Goal: Task Accomplishment & Management: Use online tool/utility

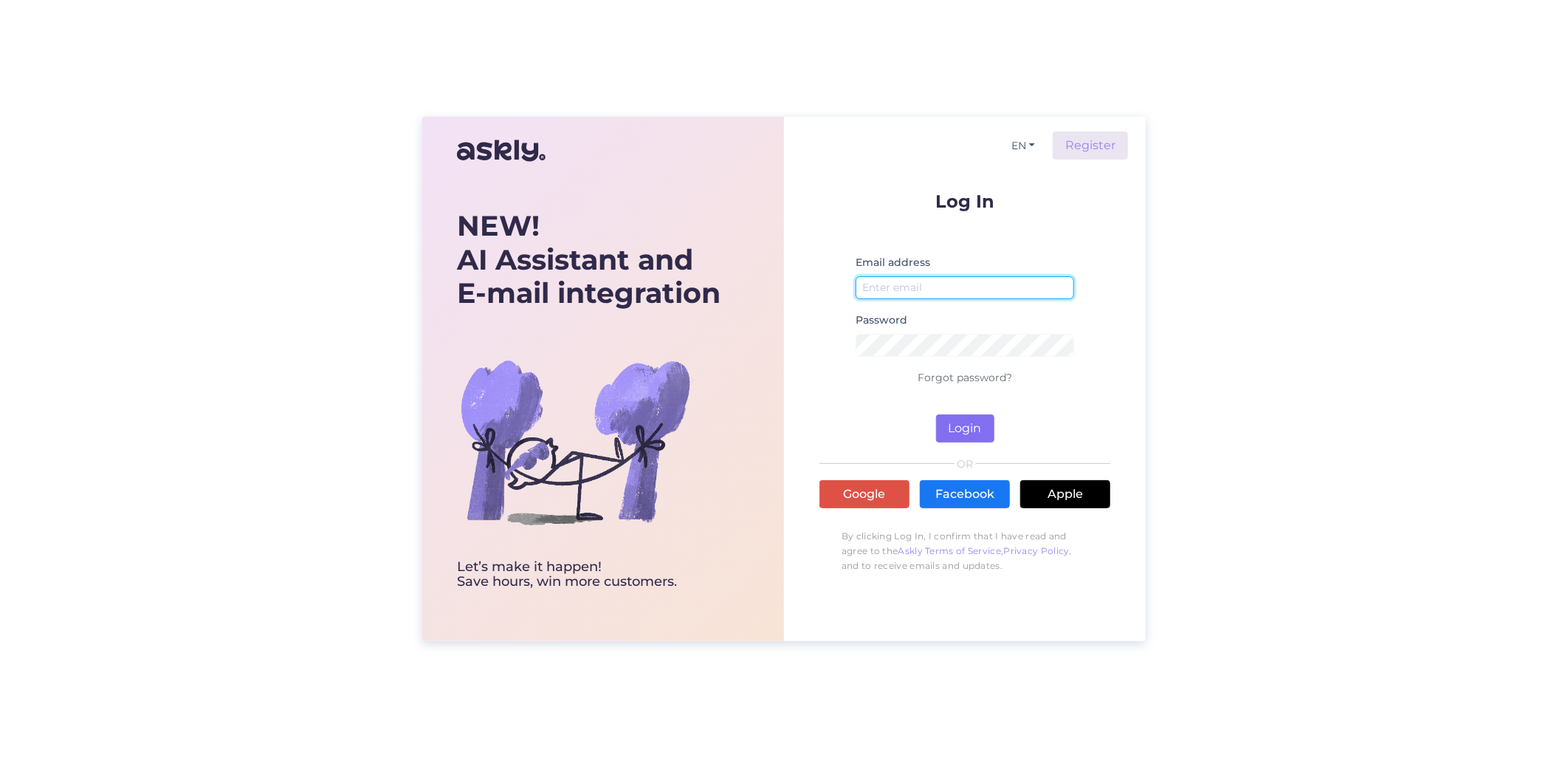
type input "[EMAIL_ADDRESS][DOMAIN_NAME]"
click at [958, 424] on button "Login" at bounding box center [965, 428] width 58 height 28
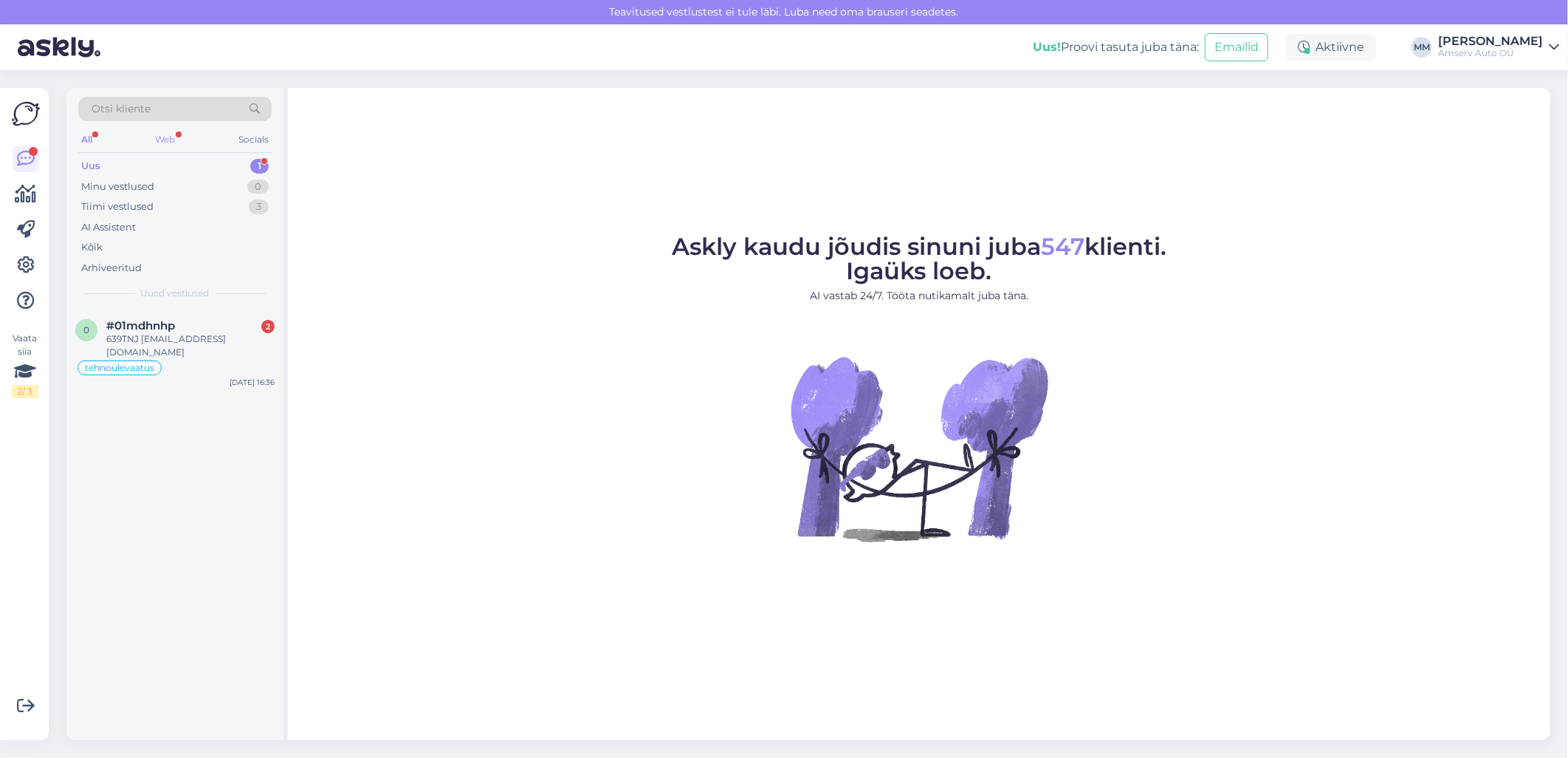
click at [165, 138] on div "Web" at bounding box center [165, 140] width 26 height 19
click at [160, 167] on div "Uus 1" at bounding box center [174, 166] width 193 height 21
click at [157, 342] on div "639TNJ [EMAIL_ADDRESS][DOMAIN_NAME]" at bounding box center [190, 345] width 168 height 26
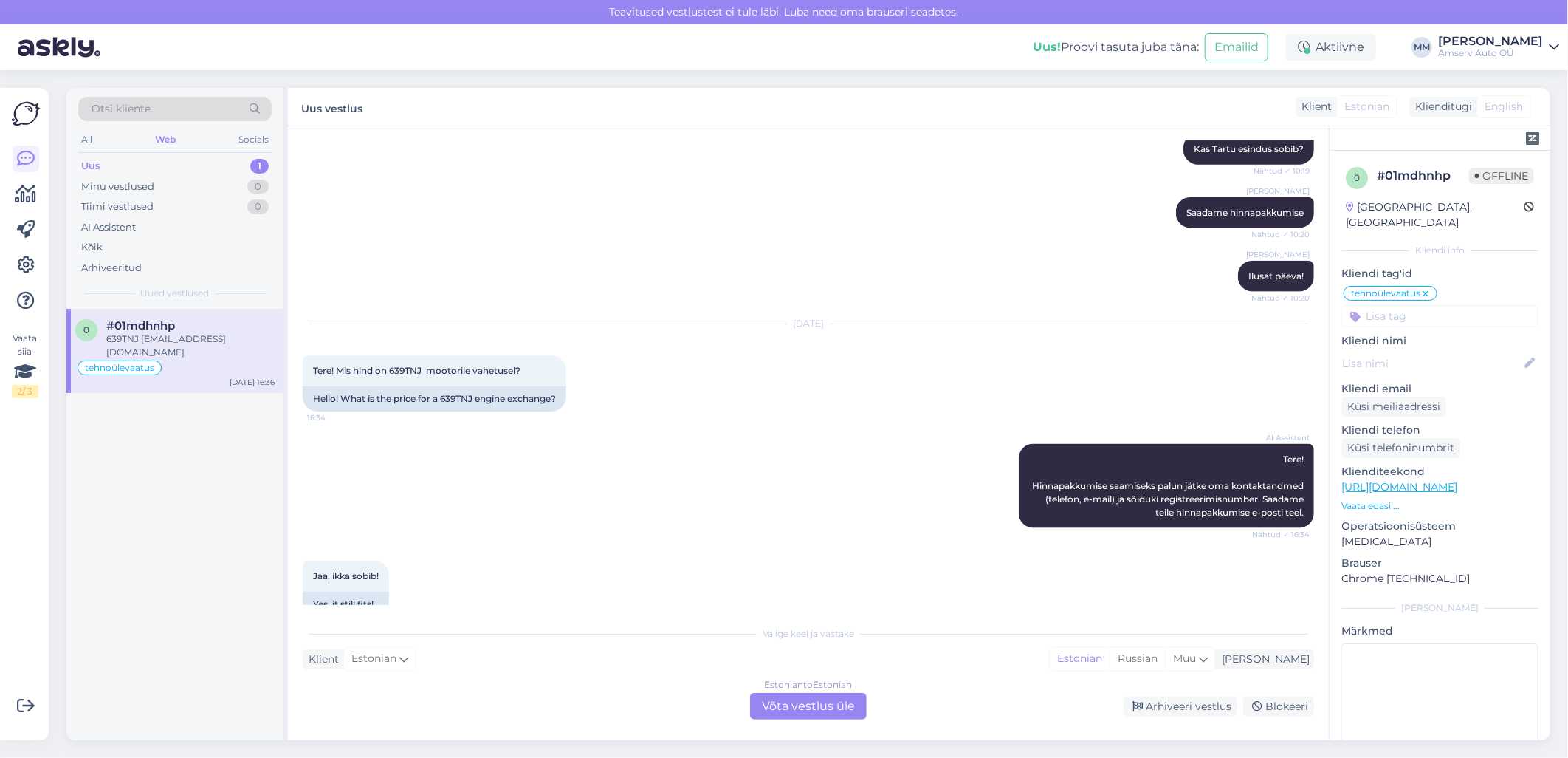
scroll to position [1317, 0]
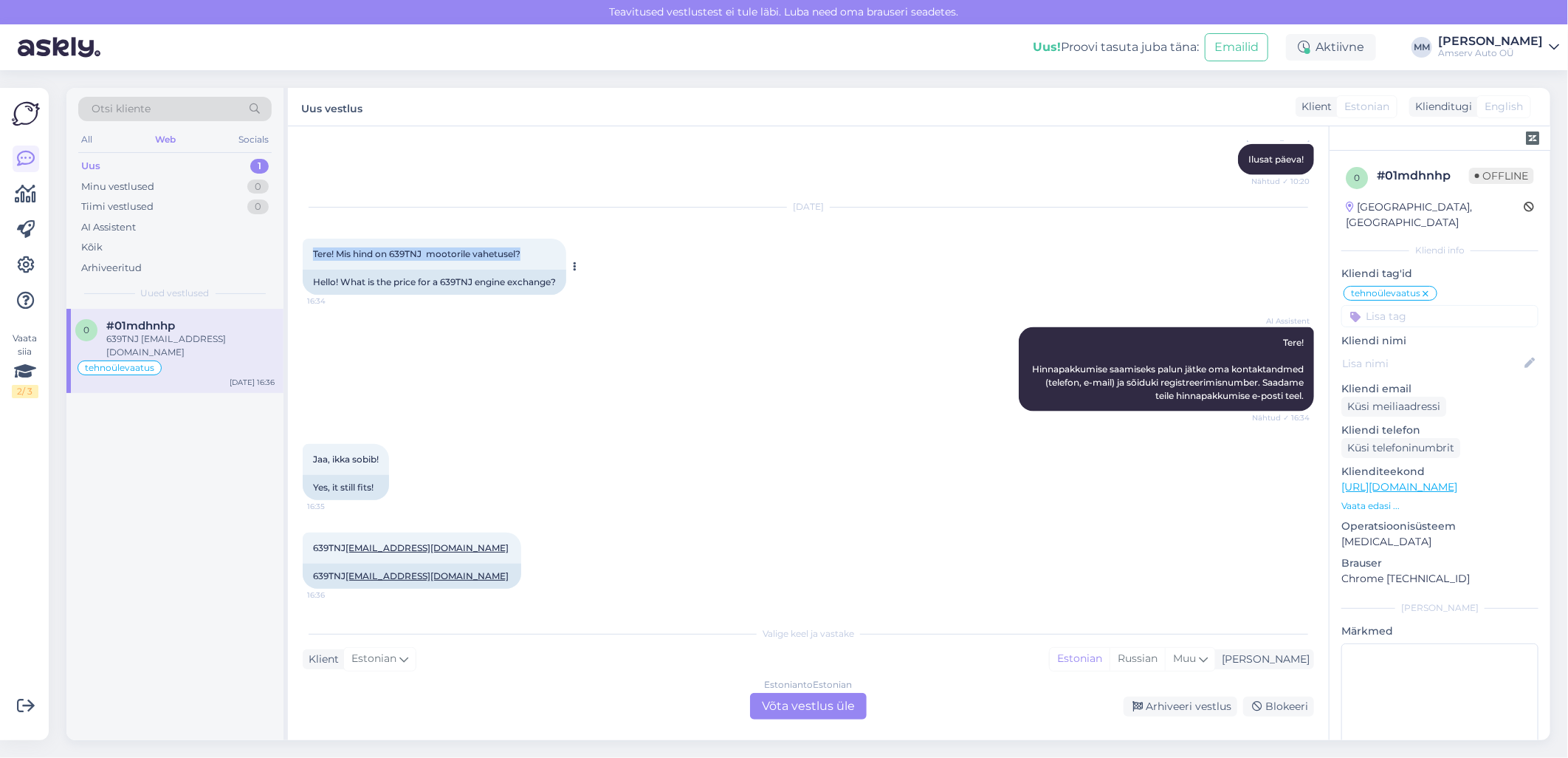
drag, startPoint x: 313, startPoint y: 242, endPoint x: 532, endPoint y: 238, distance: 219.0
click at [532, 238] on div "Tere! Mis hind on 639TNJ mootorile vahetusel? 16:34" at bounding box center [434, 254] width 264 height 31
drag, startPoint x: 532, startPoint y: 238, endPoint x: 520, endPoint y: 239, distance: 12.0
copy span "Tere! Mis hind on 639TNJ mootorile vahetusel?"
drag, startPoint x: 453, startPoint y: 548, endPoint x: 313, endPoint y: 555, distance: 140.2
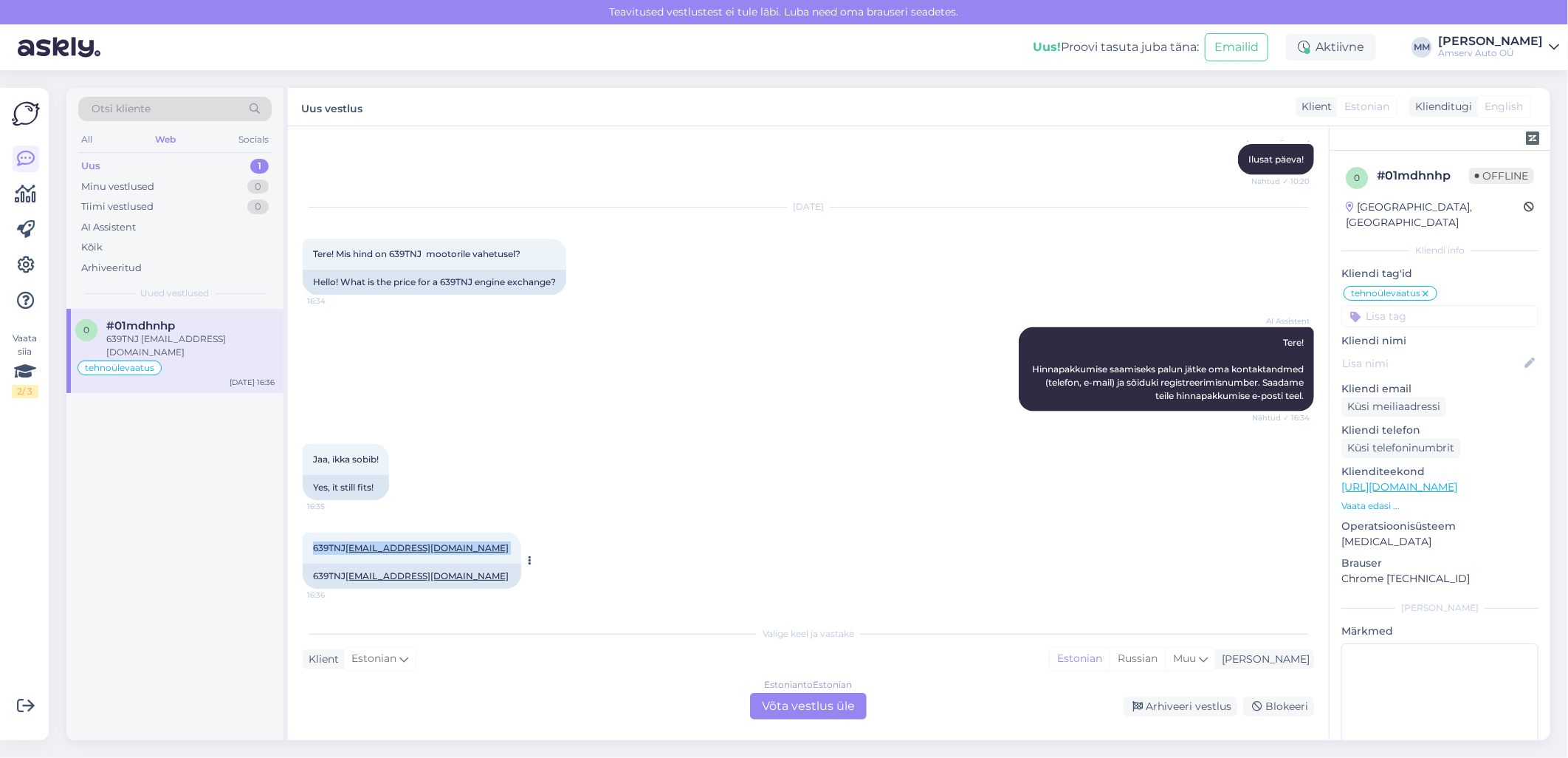
click at [313, 555] on div "639TNJ [EMAIL_ADDRESS][DOMAIN_NAME] 16:36" at bounding box center [412, 548] width 219 height 31
copy span "639TNJ [EMAIL_ADDRESS][DOMAIN_NAME]"
click at [1163, 706] on div "Arhiveeri vestlus" at bounding box center [1180, 707] width 114 height 20
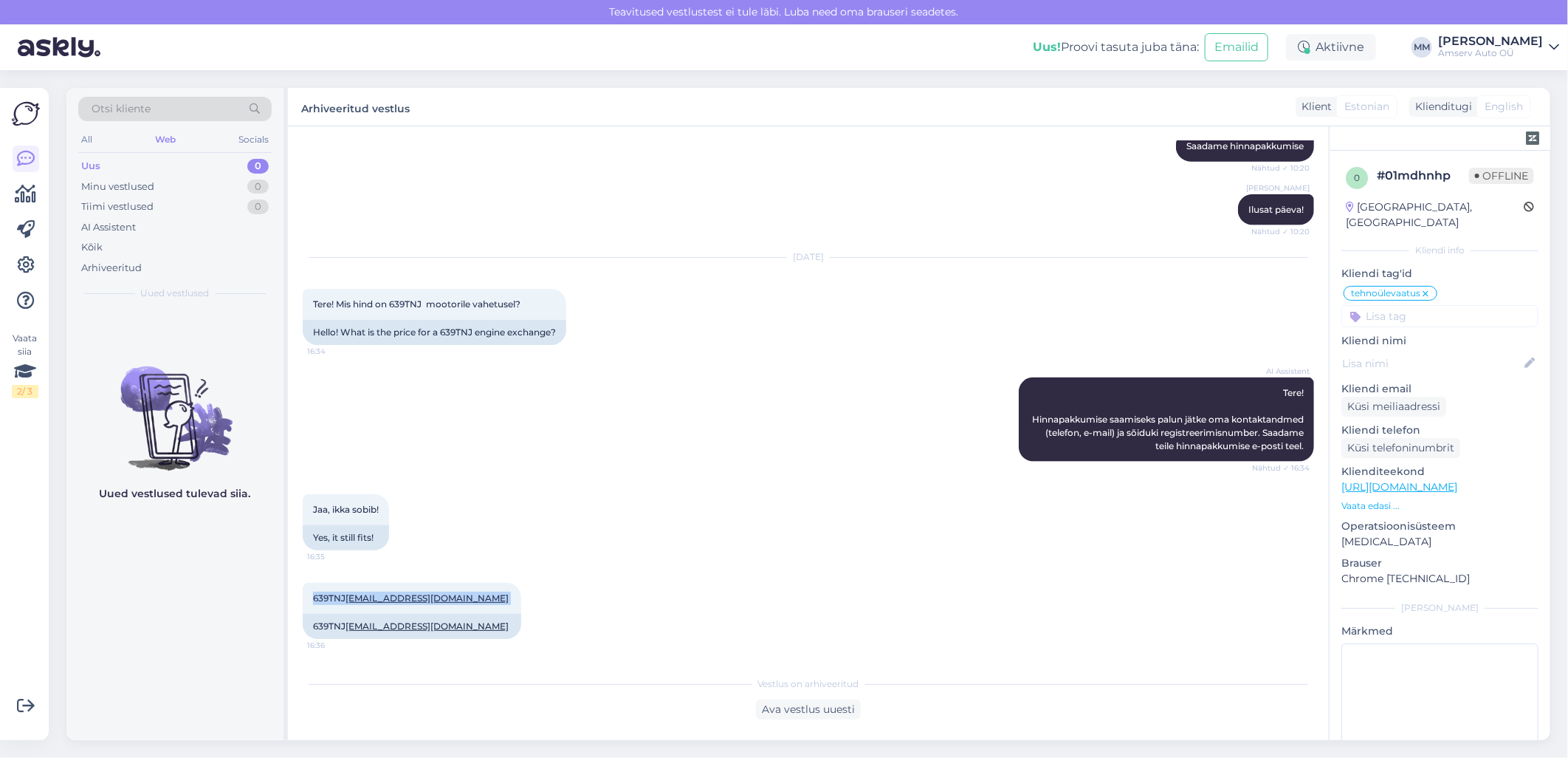
click at [150, 168] on div "Uus 0" at bounding box center [174, 166] width 193 height 21
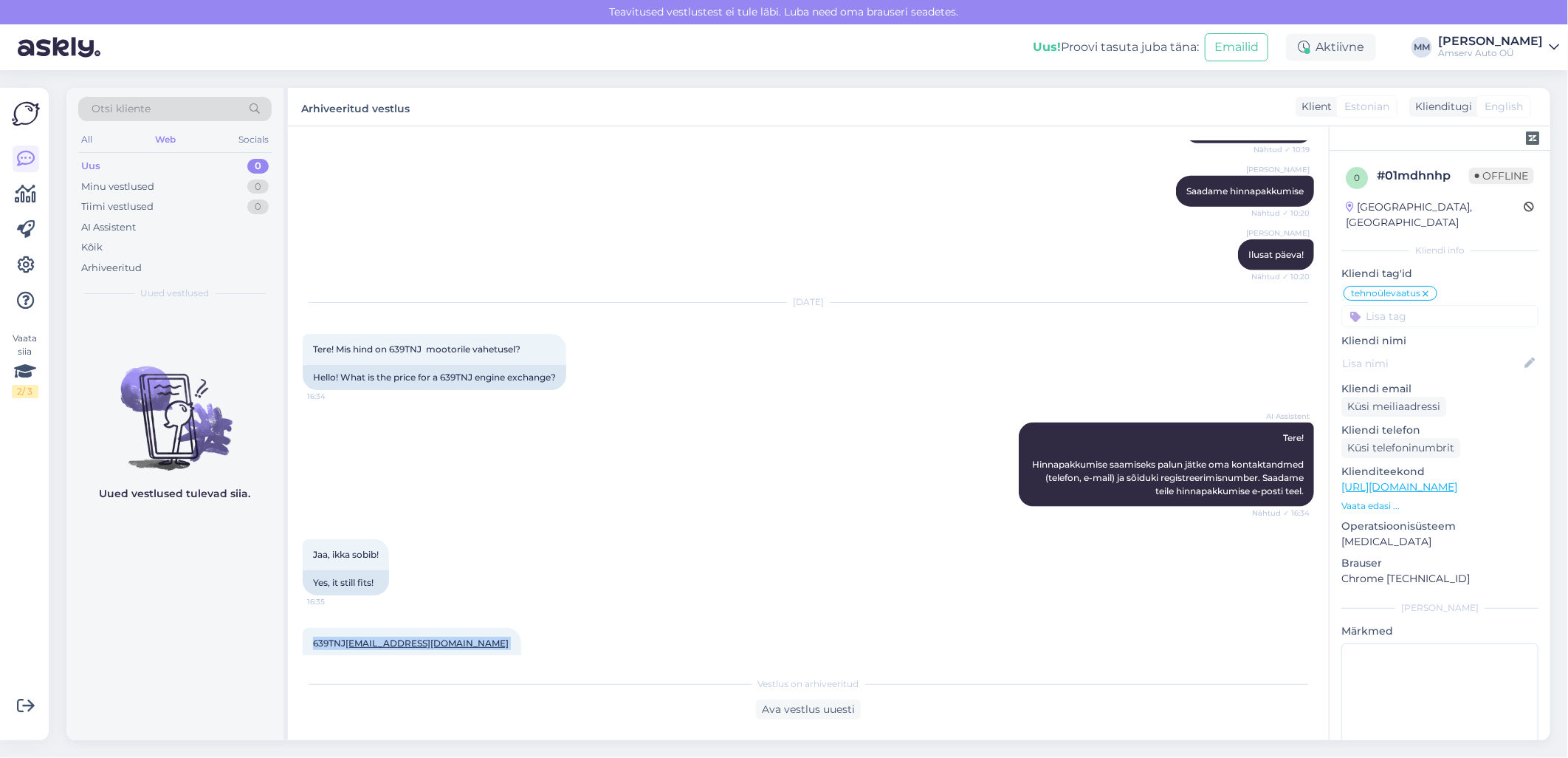
scroll to position [1267, 0]
